Goal: Information Seeking & Learning: Find specific fact

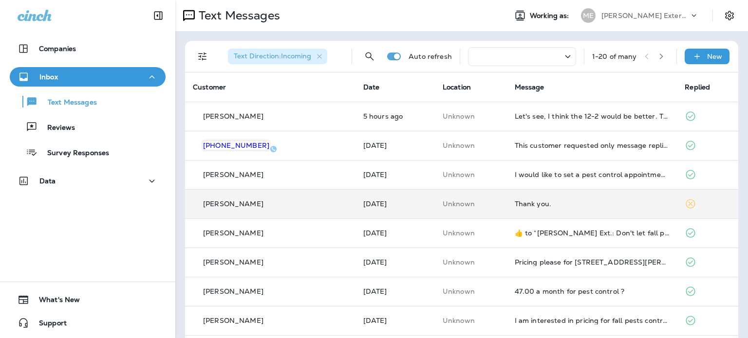
scroll to position [97, 0]
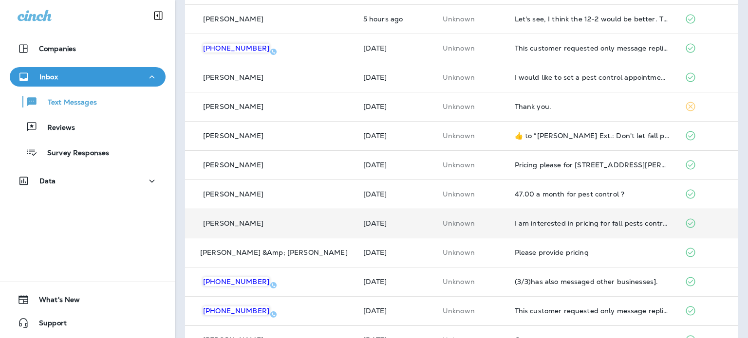
click at [284, 210] on td "[PERSON_NAME]" at bounding box center [270, 223] width 170 height 29
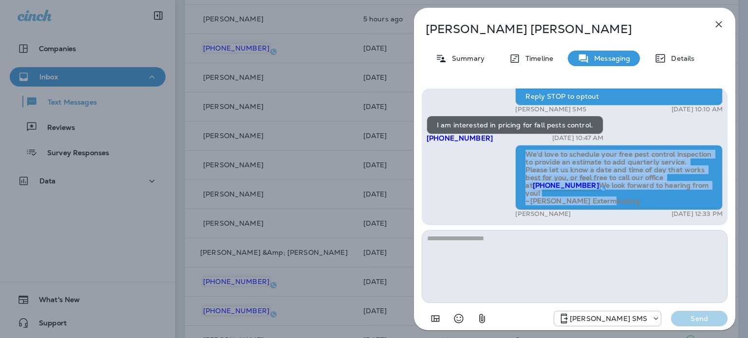
drag, startPoint x: 615, startPoint y: 204, endPoint x: 525, endPoint y: 145, distance: 108.0
click at [525, 145] on div "We’d love to schedule your free pest control inspection to provide an estimate …" at bounding box center [618, 177] width 207 height 65
copy span "We’d love to schedule your free pest control inspection to provide an estimate …"
click at [715, 22] on icon "button" at bounding box center [719, 25] width 12 height 12
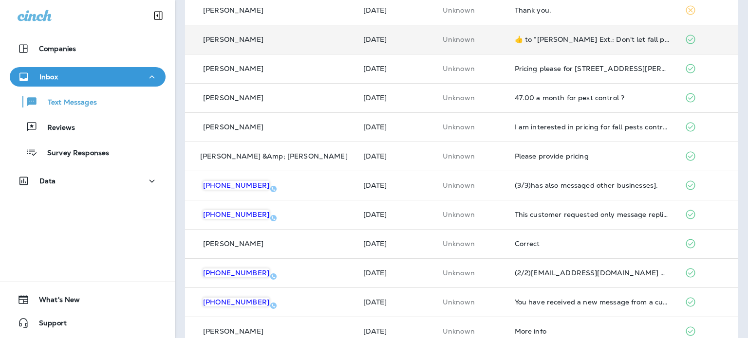
scroll to position [195, 0]
